Goal: Check status: Check status

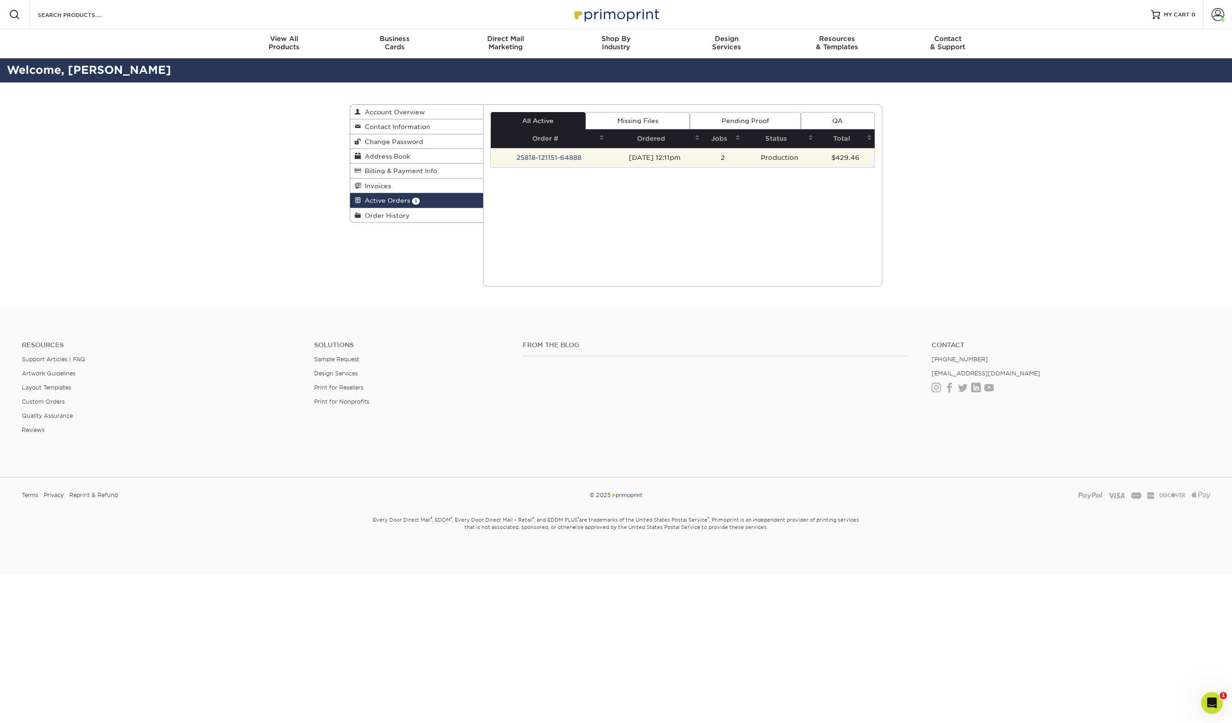
click at [769, 156] on td "Production" at bounding box center [779, 157] width 73 height 19
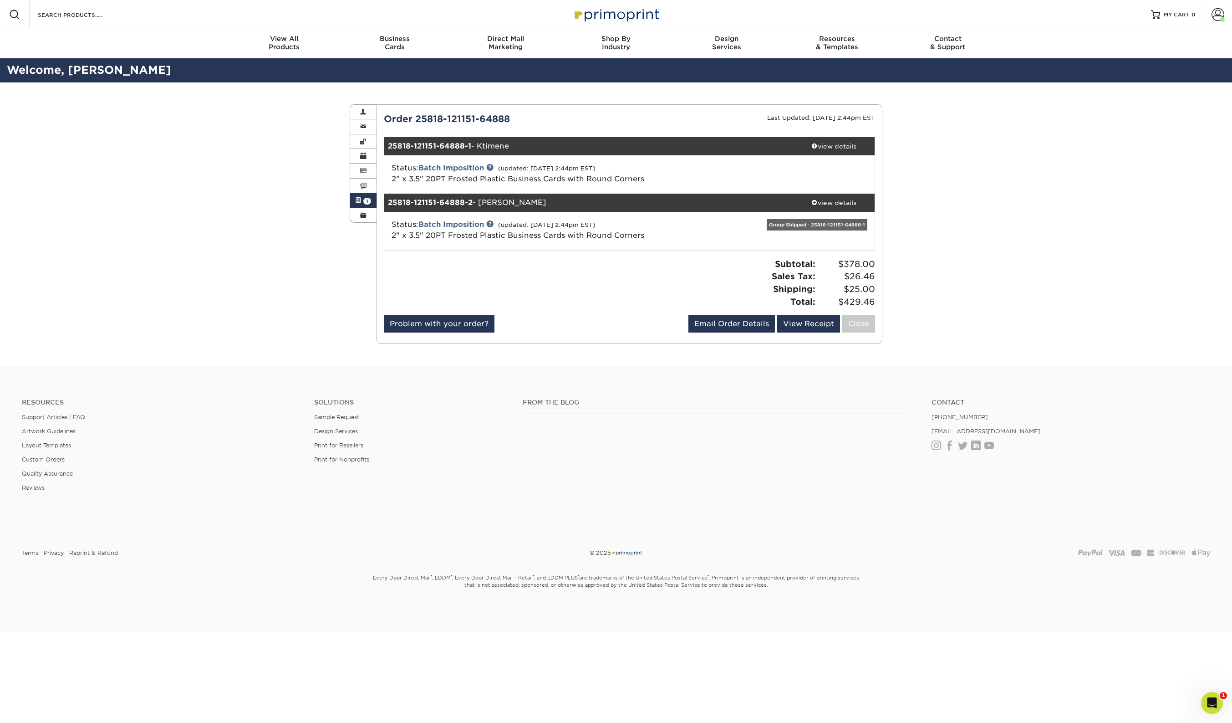
click at [796, 224] on div "Group Shipped - 25818-121151-64888-1" at bounding box center [817, 224] width 101 height 11
click at [493, 224] on link at bounding box center [489, 223] width 7 height 7
click at [274, 174] on div "Active Orders Account Overview Contact Information Change Password Address Book…" at bounding box center [616, 223] width 1232 height 283
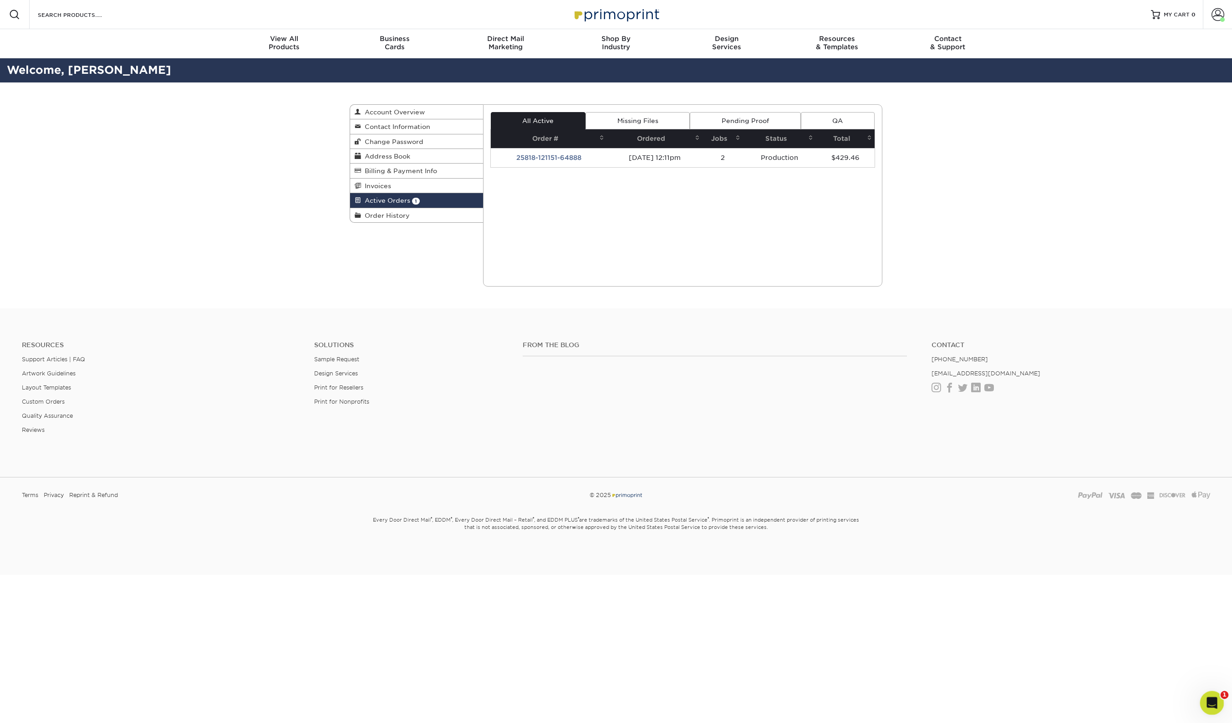
click at [1208, 695] on icon "Open Intercom Messenger" at bounding box center [1210, 701] width 15 height 15
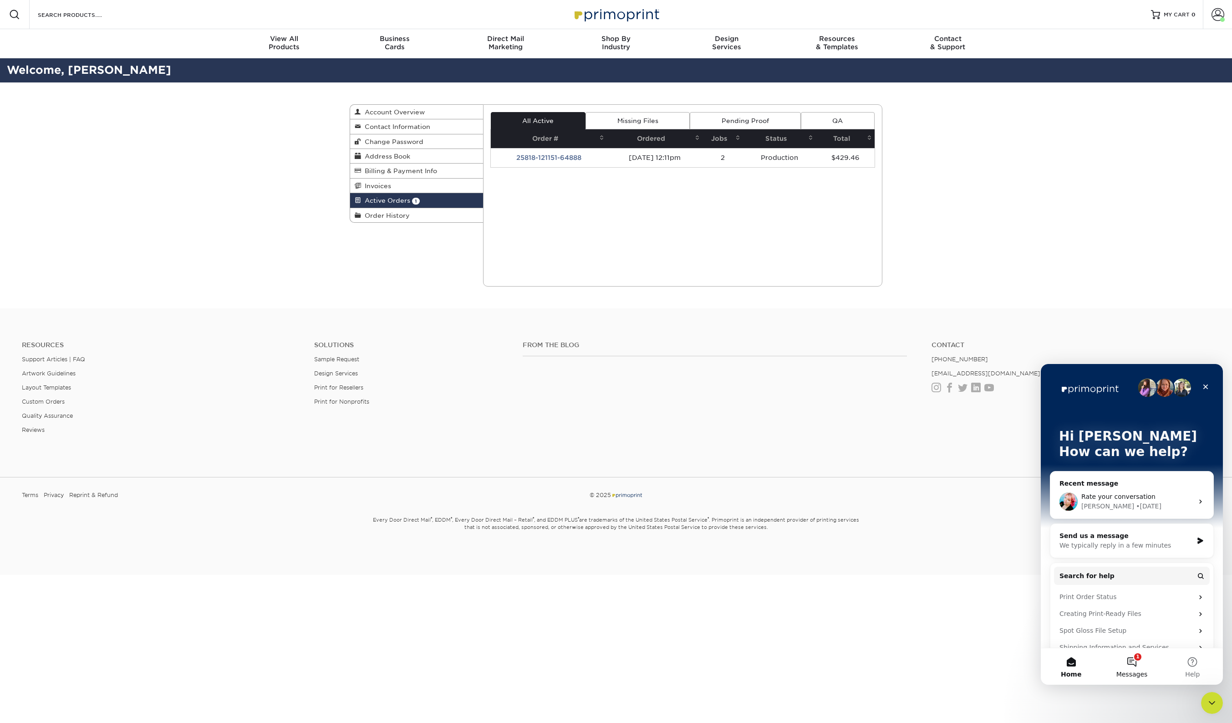
click at [1137, 664] on button "1 Messages" at bounding box center [1131, 666] width 61 height 36
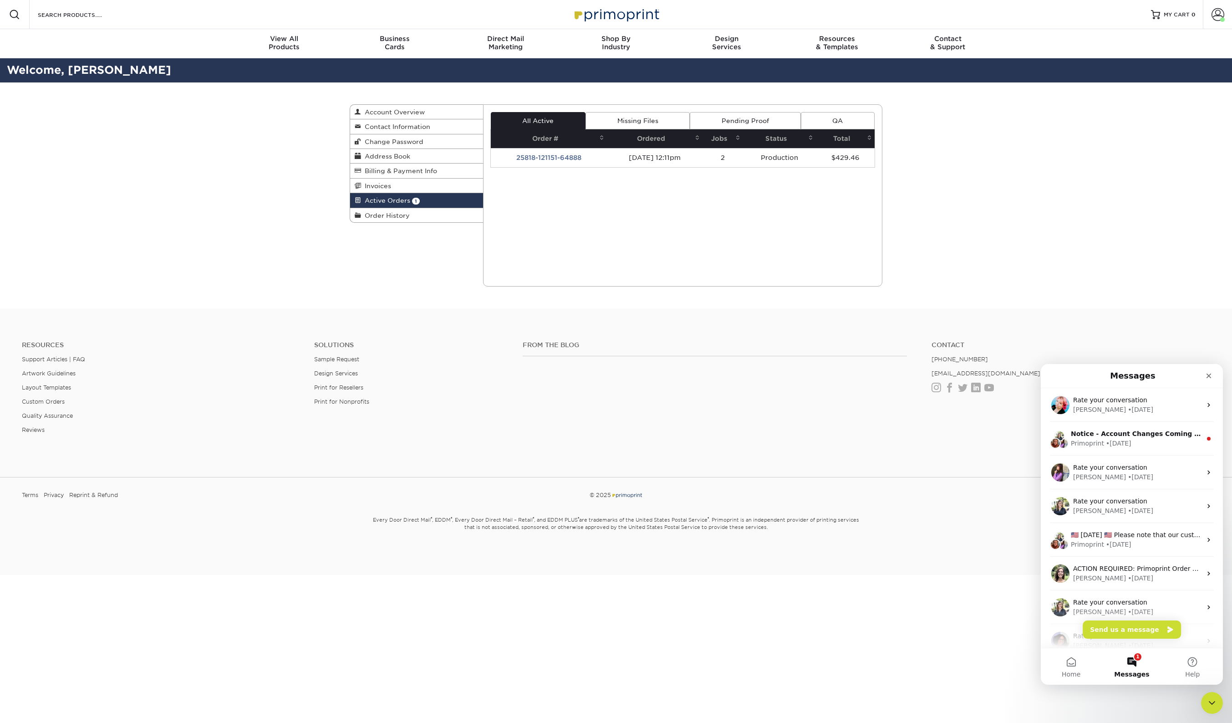
click at [174, 155] on div "Active Orders Account Overview Contact Information Change Password Address Book…" at bounding box center [616, 195] width 1232 height 226
